Goal: Task Accomplishment & Management: Use online tool/utility

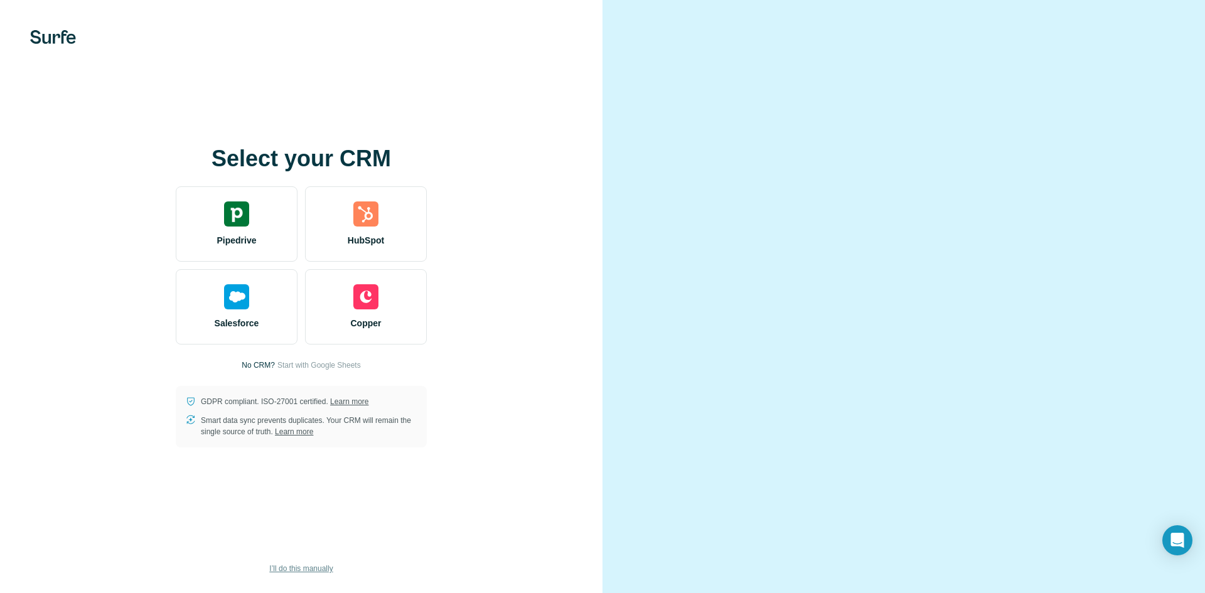
click at [297, 567] on span "I’ll do this manually" at bounding box center [300, 568] width 63 height 11
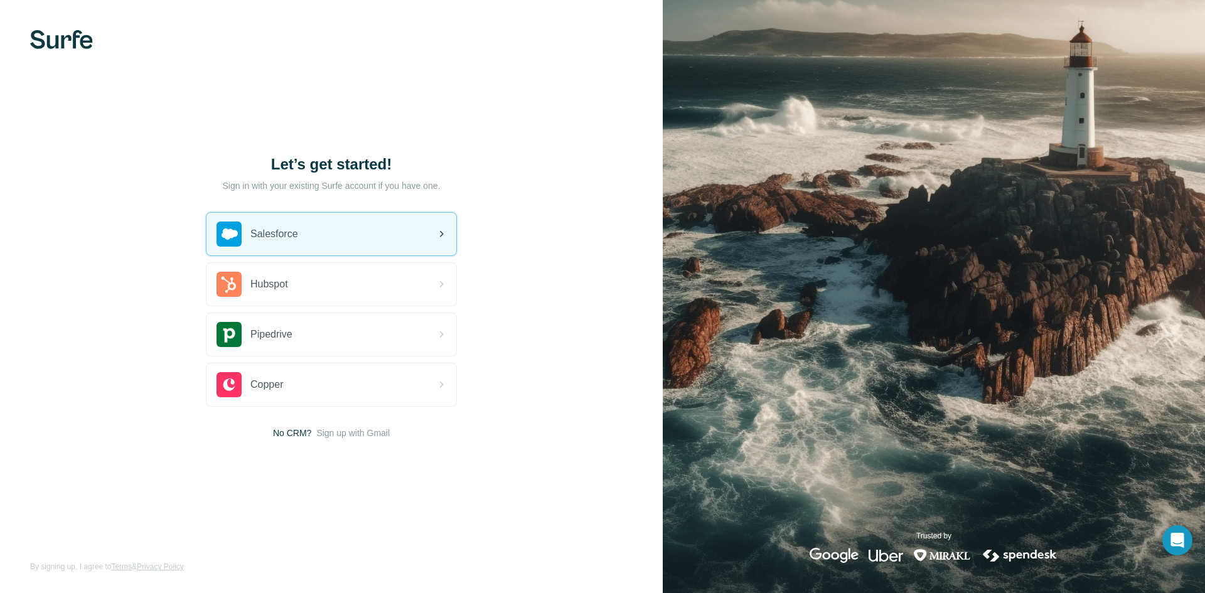
click at [302, 235] on div "Salesforce" at bounding box center [331, 234] width 250 height 43
click at [306, 235] on div "Salesforce" at bounding box center [331, 234] width 250 height 43
click at [376, 213] on div "Salesforce" at bounding box center [331, 234] width 250 height 43
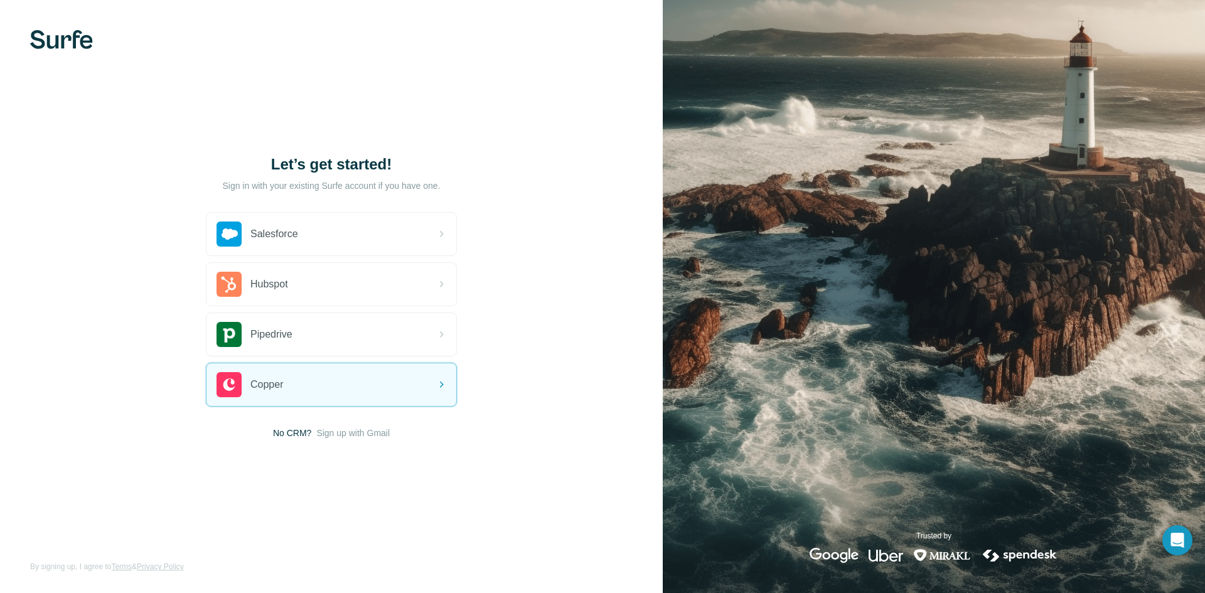
click at [349, 431] on span "Sign up with Gmail" at bounding box center [352, 433] width 73 height 13
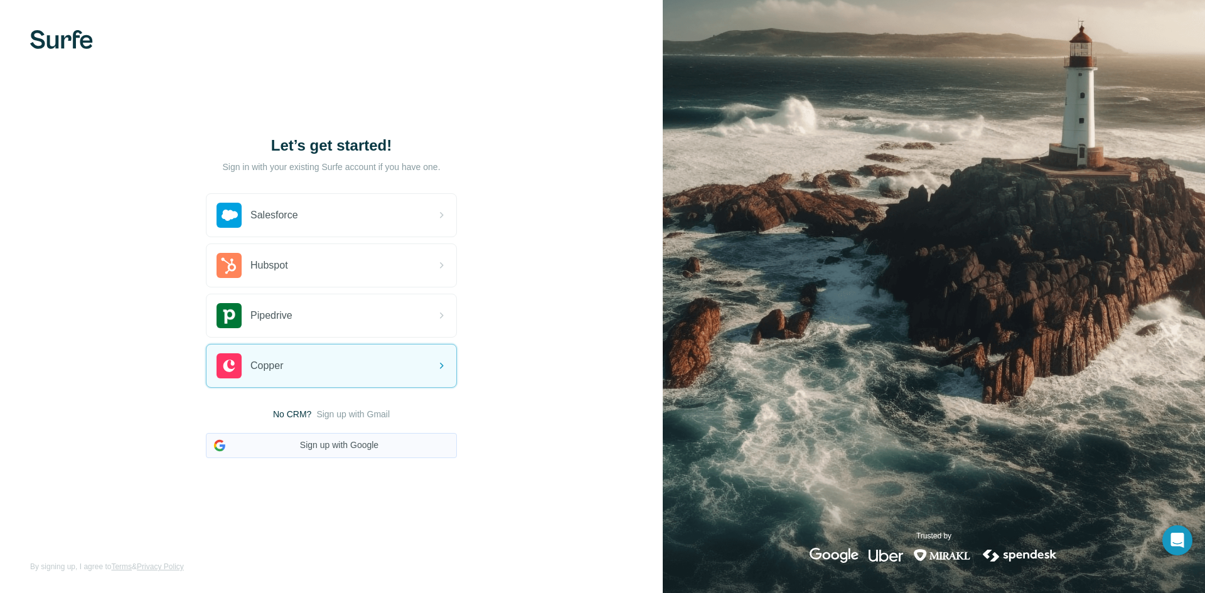
click at [345, 443] on button "Sign up with Google" at bounding box center [331, 445] width 251 height 25
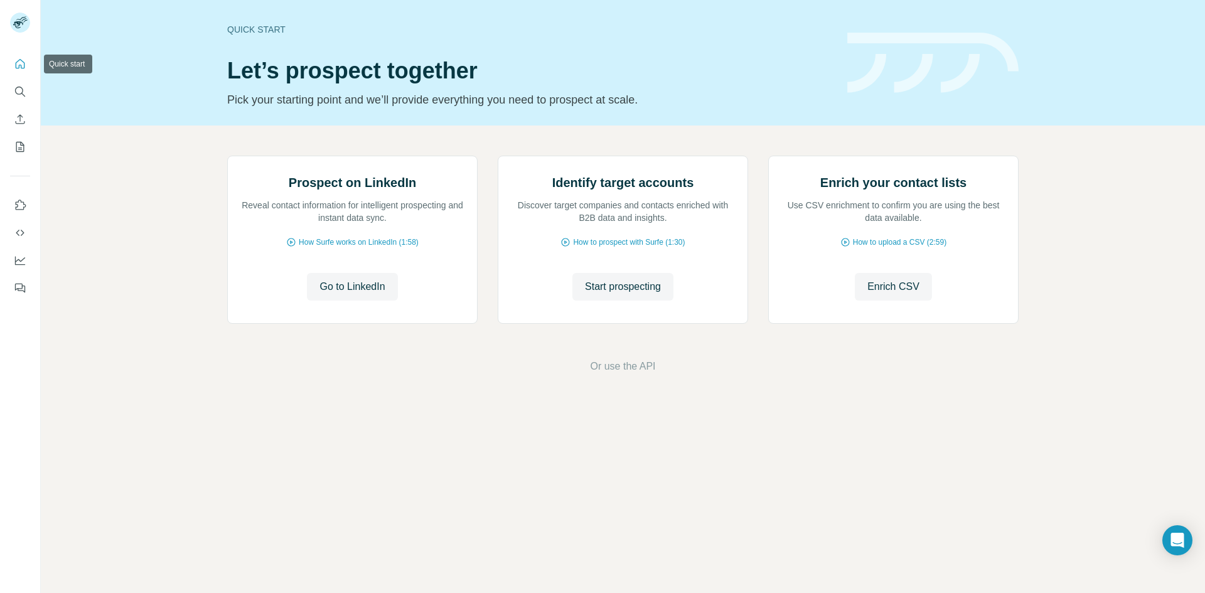
click at [19, 63] on icon "Quick start" at bounding box center [20, 64] width 13 height 13
click at [15, 87] on icon "Search" at bounding box center [20, 91] width 13 height 13
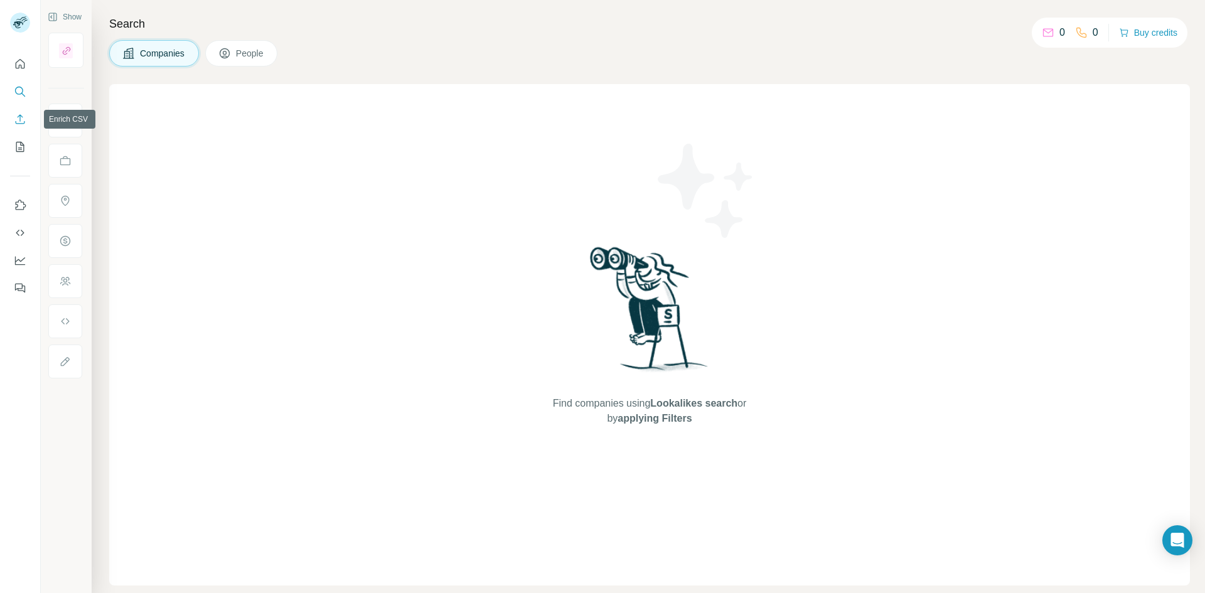
click at [15, 114] on icon "Enrich CSV" at bounding box center [20, 119] width 13 height 13
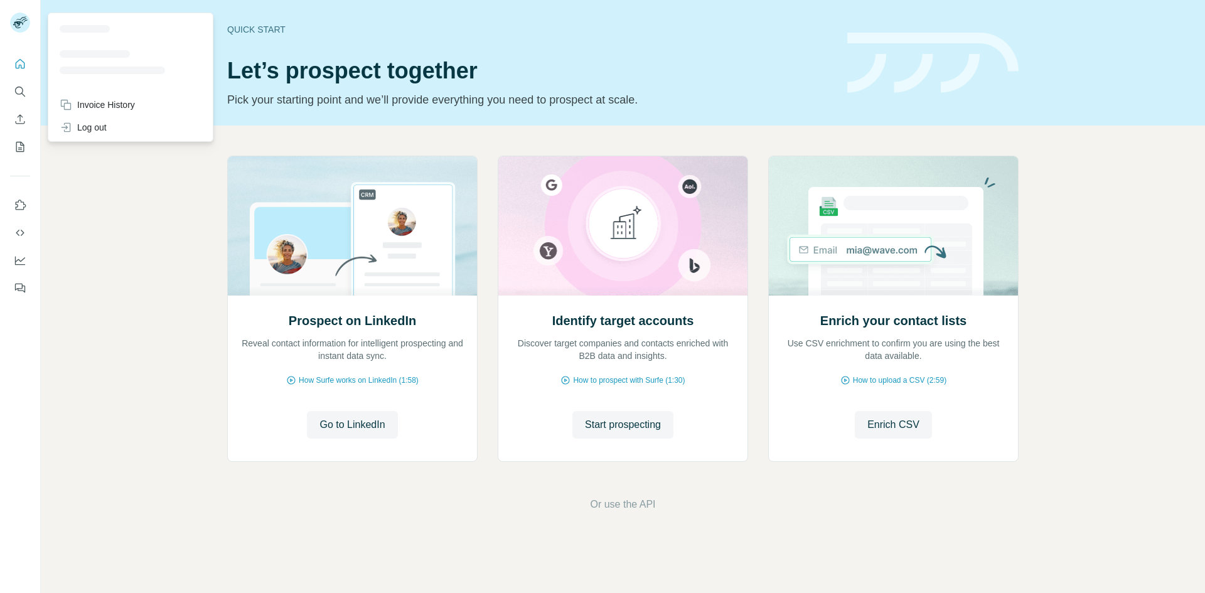
click at [21, 29] on rect at bounding box center [20, 23] width 20 height 20
click at [11, 69] on button "Quick start" at bounding box center [20, 64] width 20 height 23
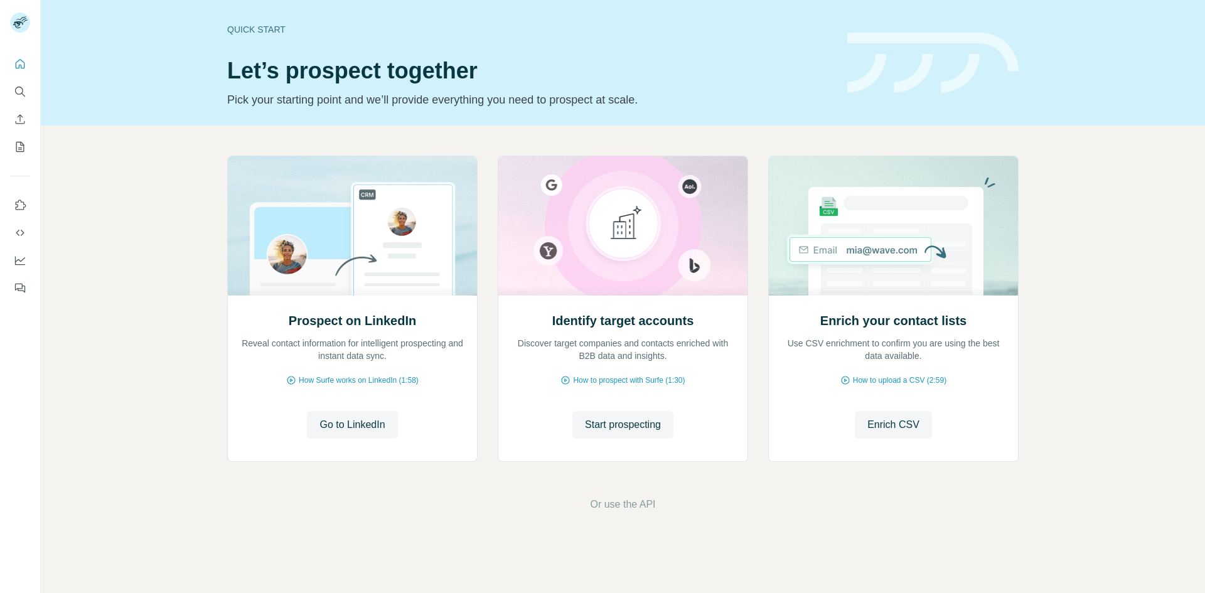
click at [30, 63] on div at bounding box center [20, 172] width 40 height 254
click at [25, 63] on icon "Quick start" at bounding box center [20, 64] width 13 height 13
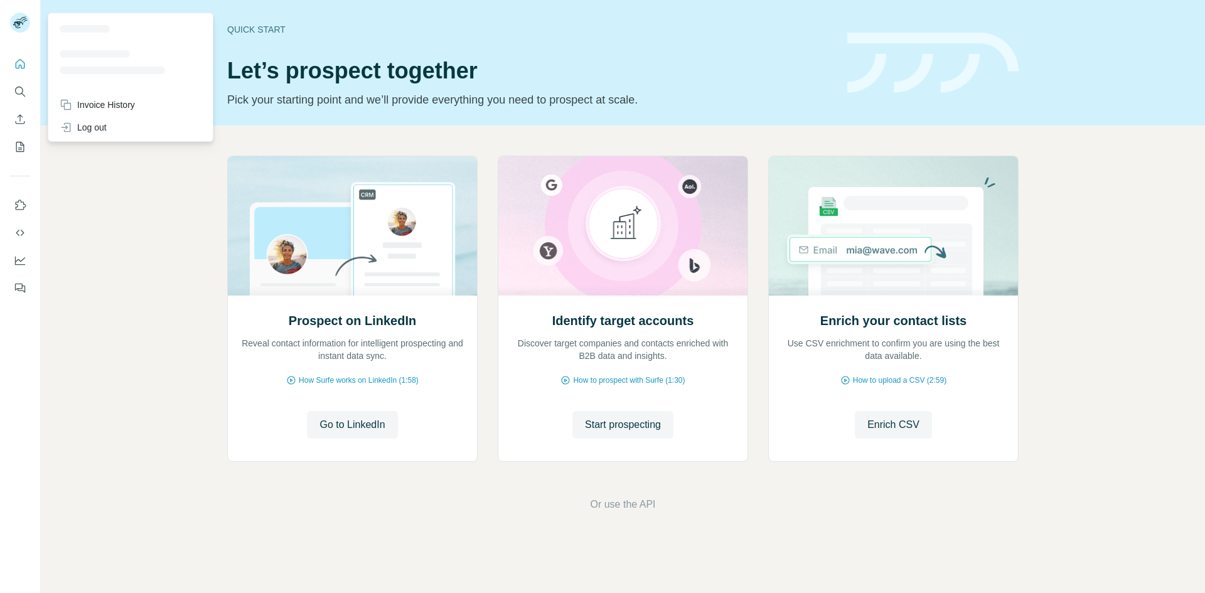
click at [17, 26] on icon at bounding box center [18, 24] width 10 height 7
click at [87, 102] on div "Invoice History" at bounding box center [97, 105] width 75 height 13
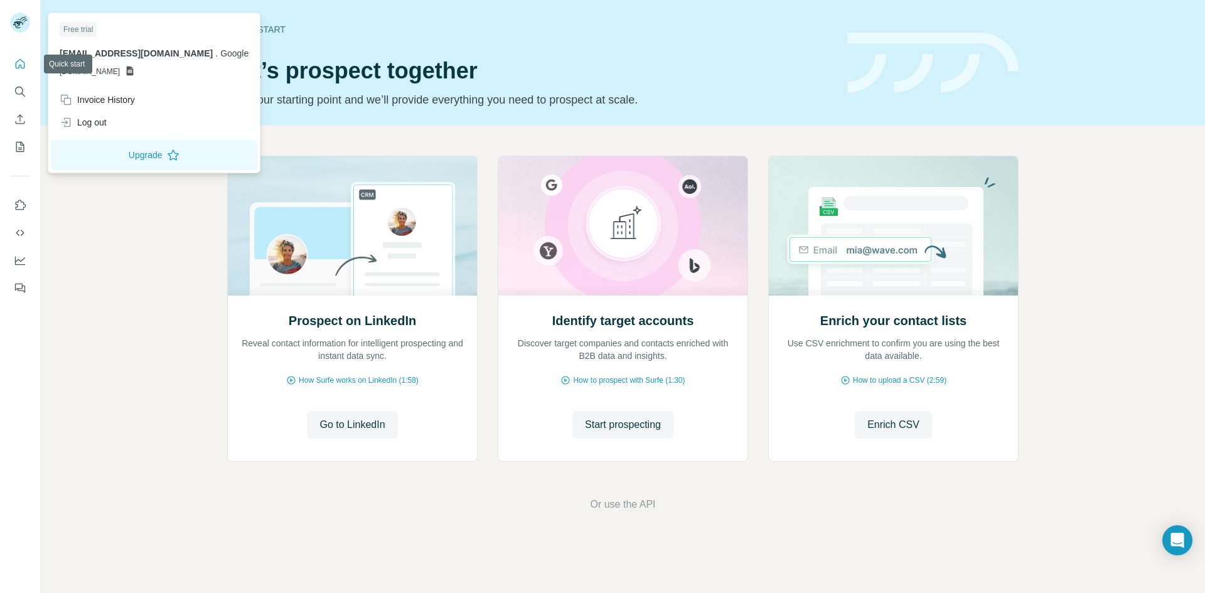
click at [14, 66] on icon "Quick start" at bounding box center [20, 64] width 13 height 13
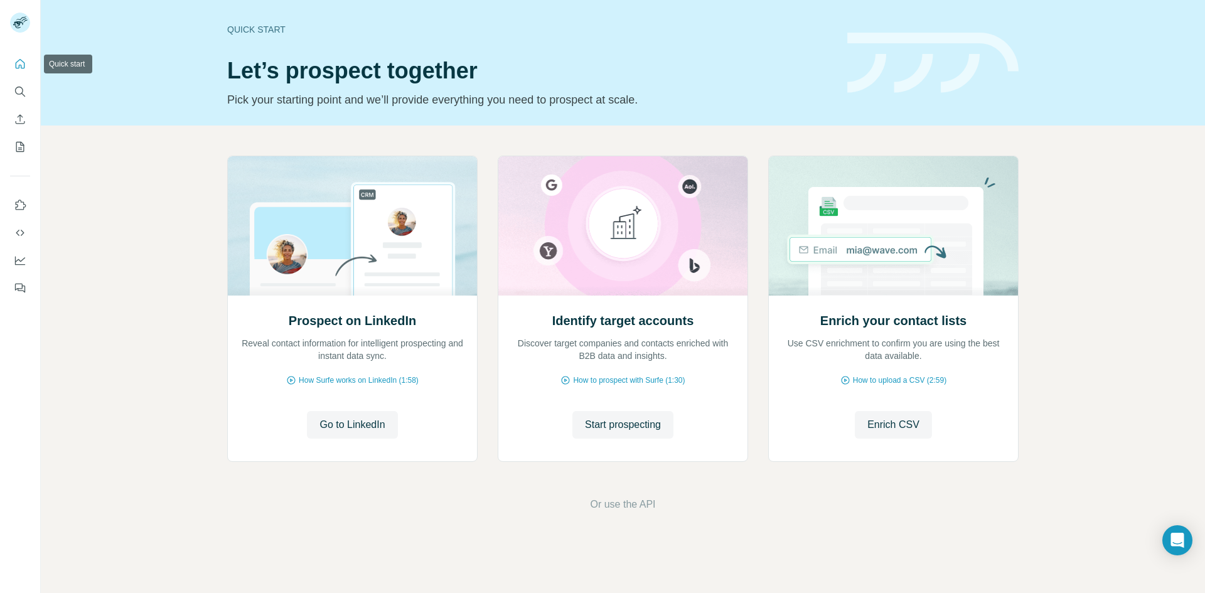
click at [14, 66] on icon "Quick start" at bounding box center [20, 64] width 13 height 13
click at [20, 88] on icon "Search" at bounding box center [20, 91] width 13 height 13
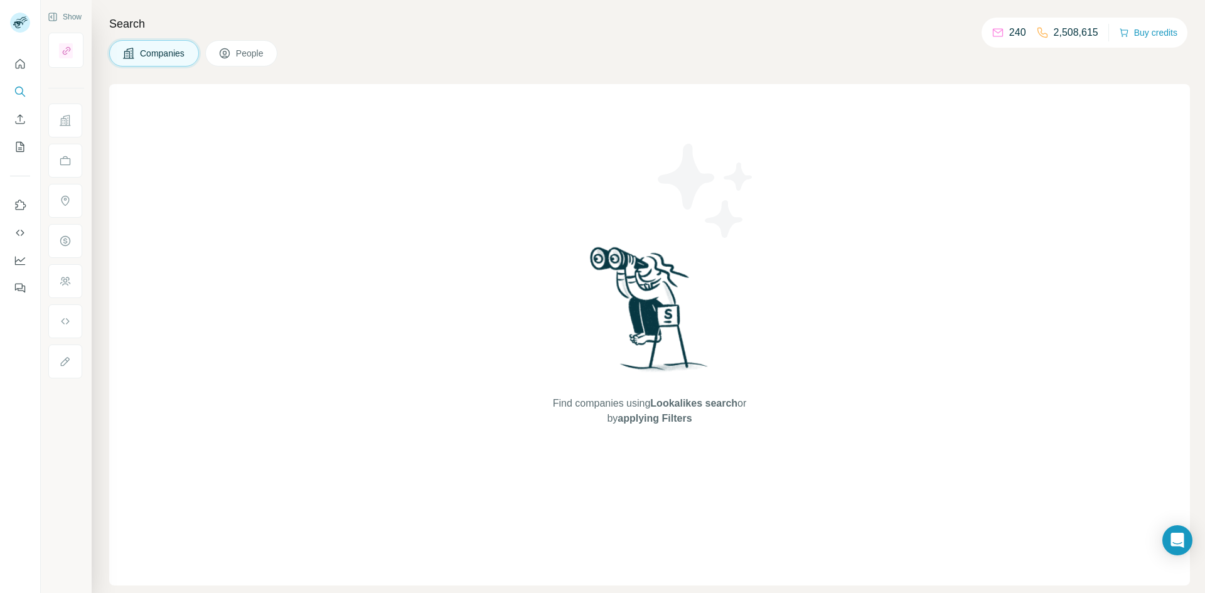
click at [24, 77] on nav at bounding box center [20, 105] width 20 height 105
click at [23, 64] on icon "Quick start" at bounding box center [20, 64] width 13 height 13
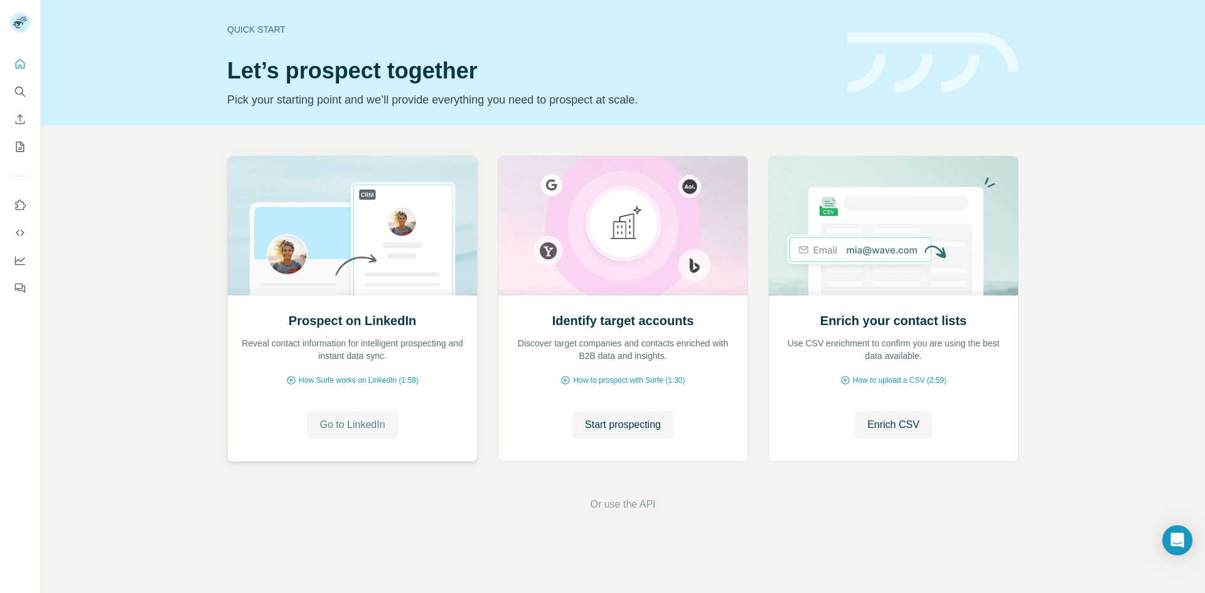
click at [351, 429] on span "Go to LinkedIn" at bounding box center [351, 424] width 65 height 15
click at [13, 65] on button "Quick start" at bounding box center [20, 64] width 20 height 23
click at [16, 88] on icon "Search" at bounding box center [20, 91] width 13 height 13
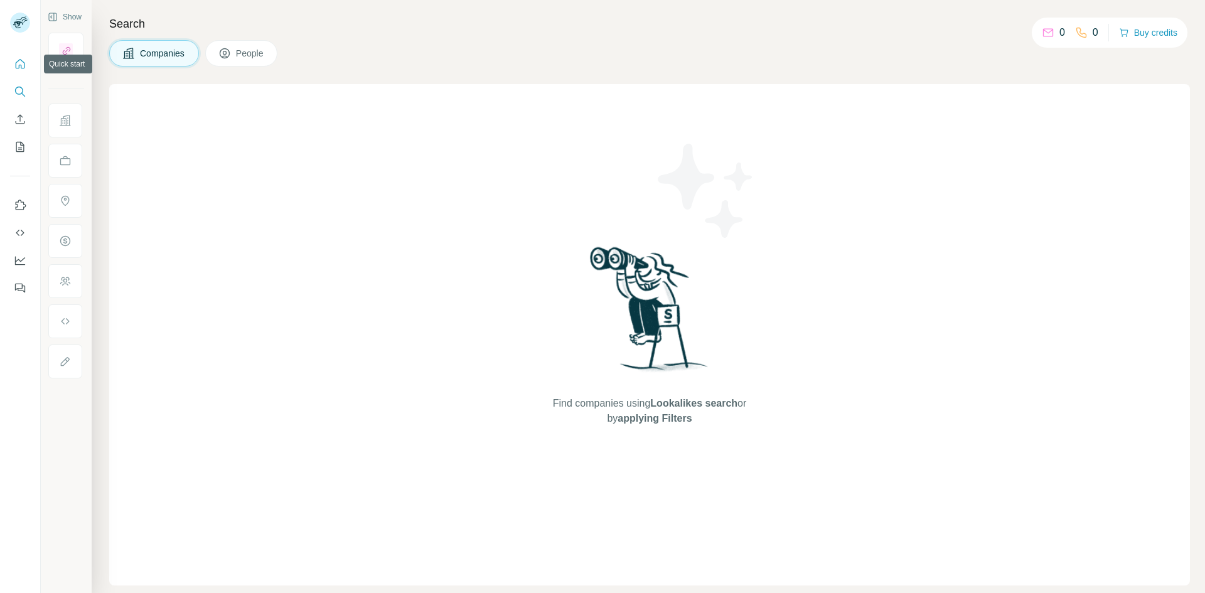
click at [17, 67] on icon "Quick start" at bounding box center [20, 64] width 13 height 13
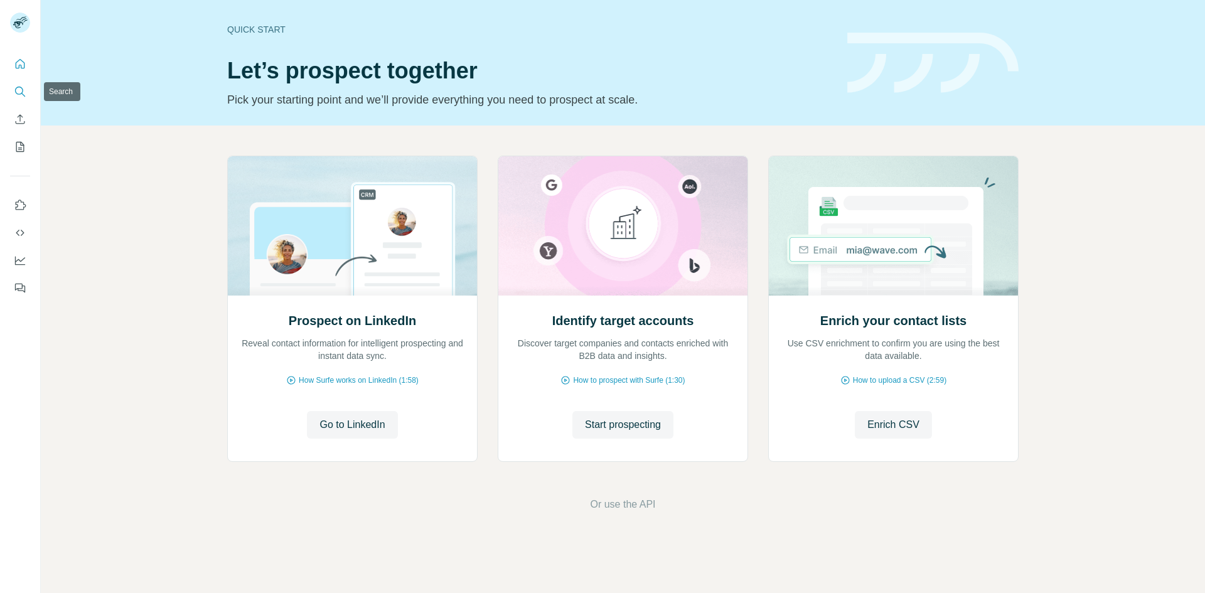
click at [12, 98] on button "Search" at bounding box center [20, 91] width 20 height 23
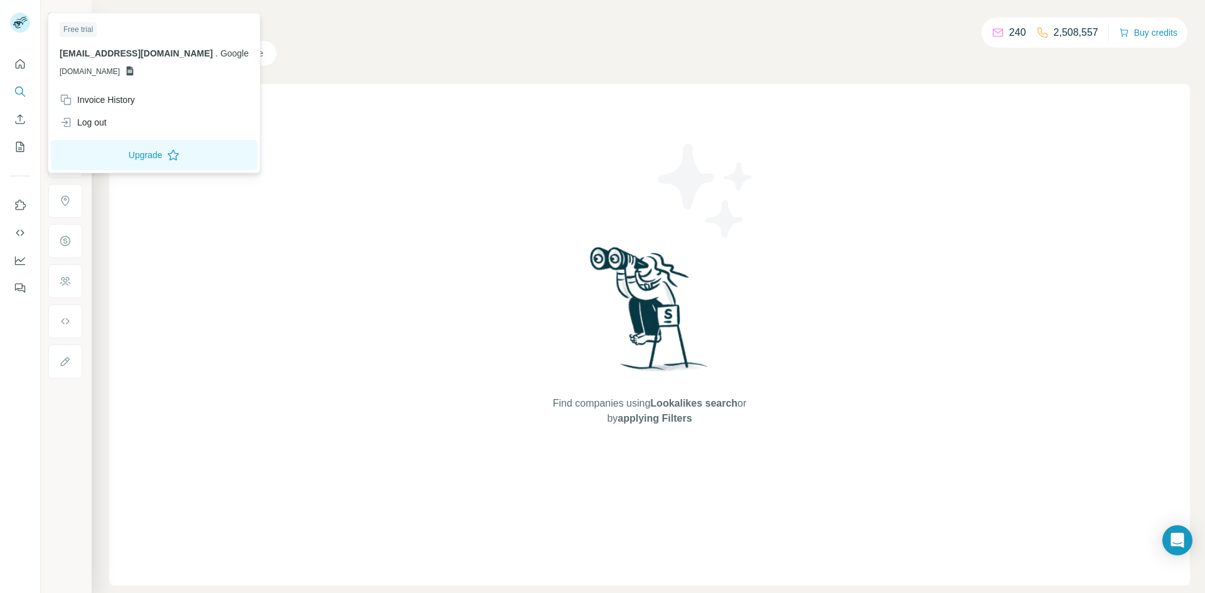
click at [16, 23] on icon at bounding box center [18, 24] width 10 height 7
click at [9, 61] on div at bounding box center [20, 172] width 40 height 254
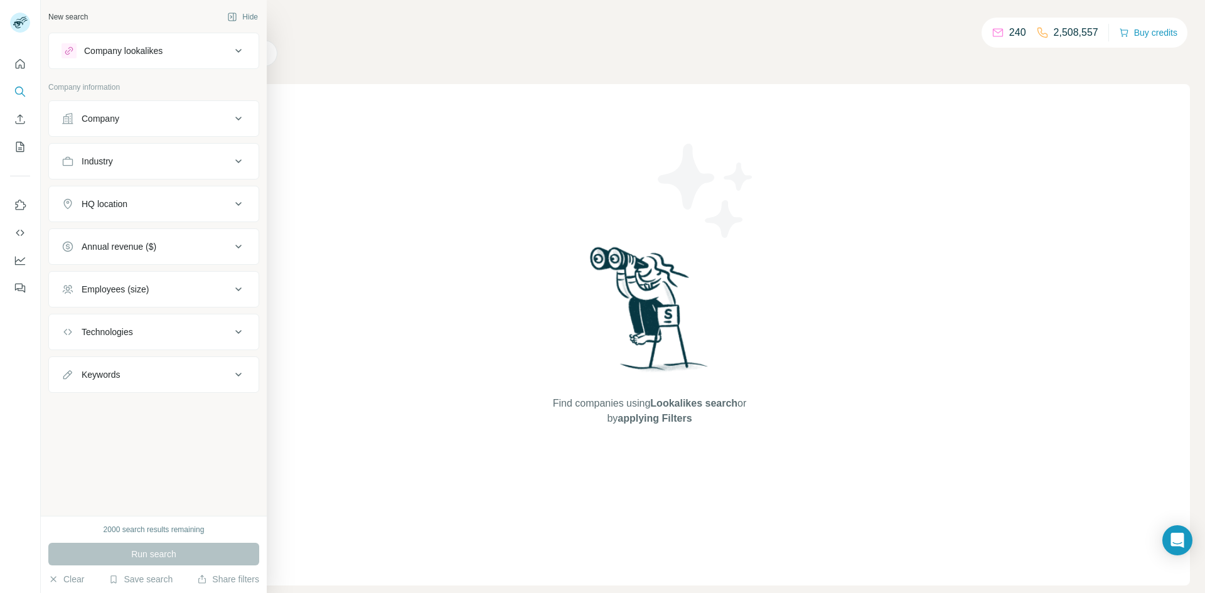
click at [83, 125] on button "Company" at bounding box center [154, 119] width 210 height 30
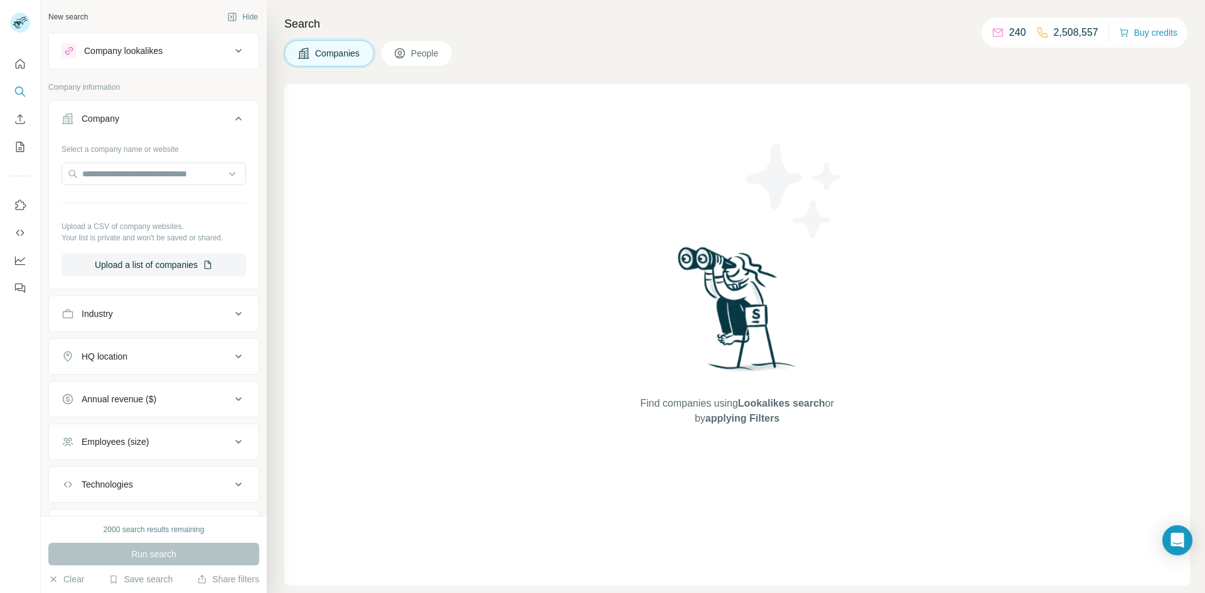
click at [126, 61] on button "Company lookalikes" at bounding box center [154, 51] width 210 height 30
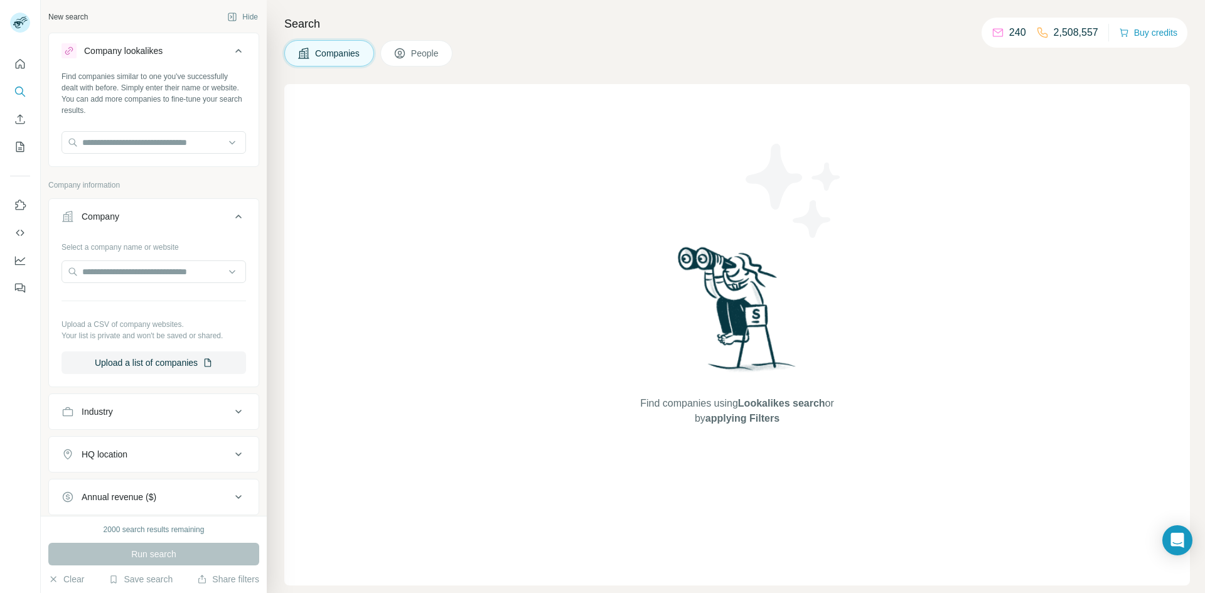
scroll to position [163, 0]
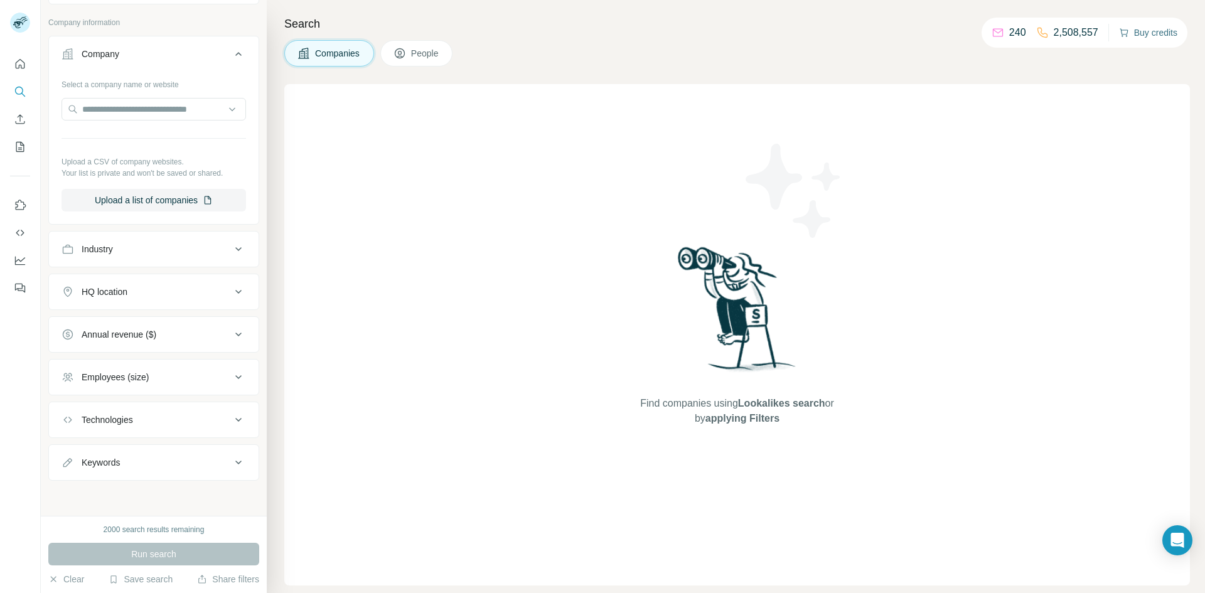
click at [1121, 38] on button "Buy credits" at bounding box center [1148, 33] width 58 height 18
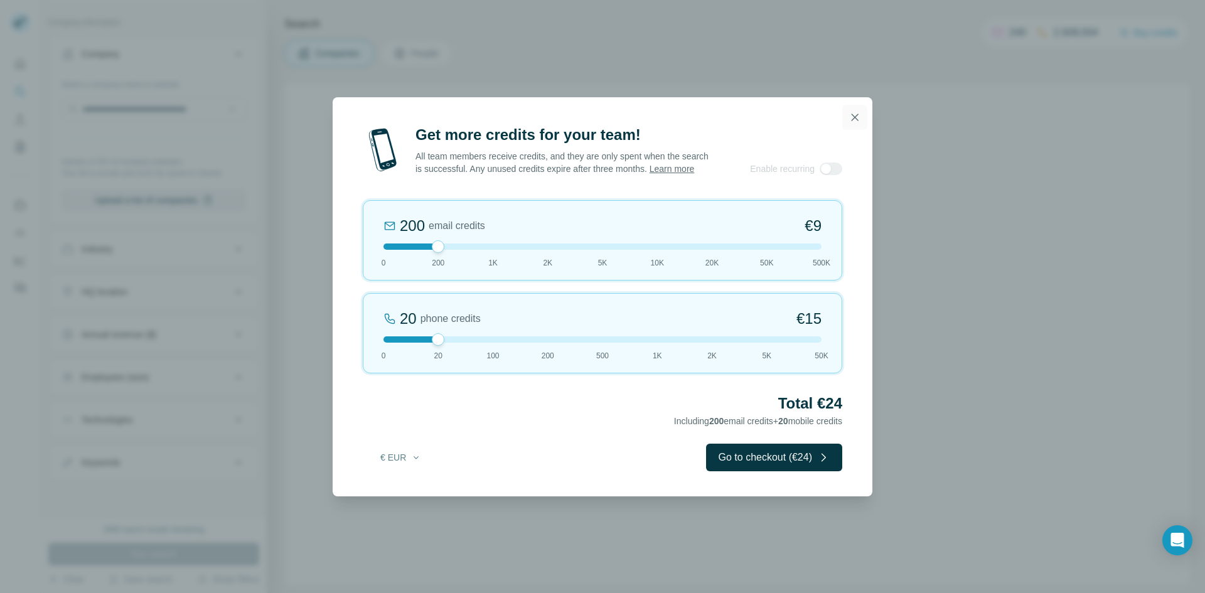
click at [845, 112] on button "button" at bounding box center [854, 117] width 25 height 25
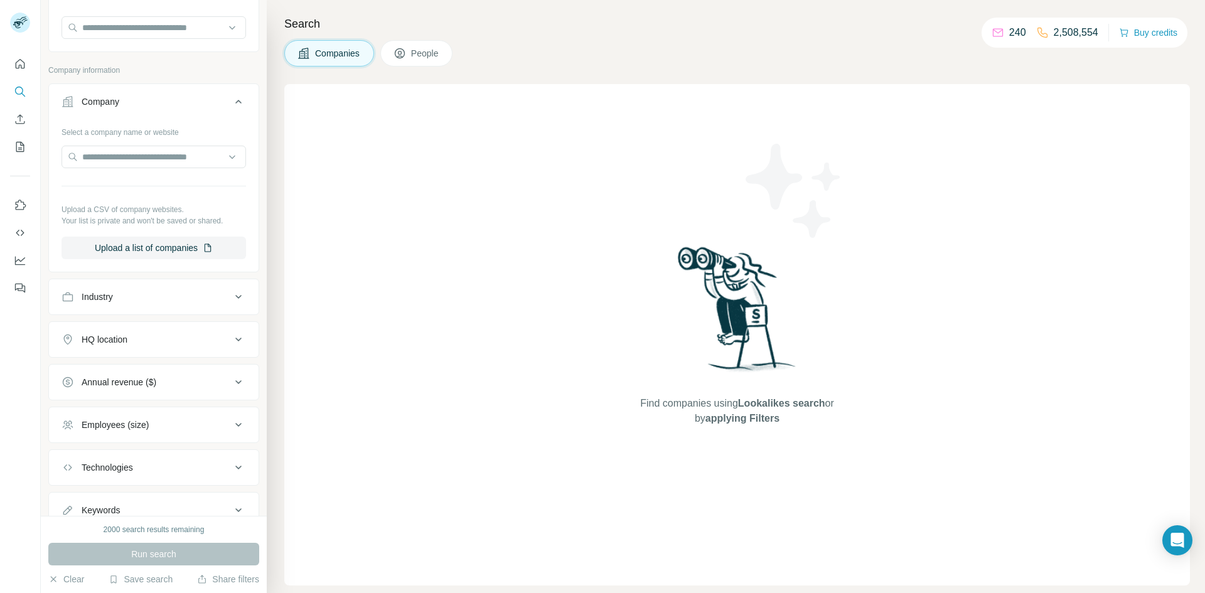
scroll to position [0, 0]
